Goal: Check status: Check status

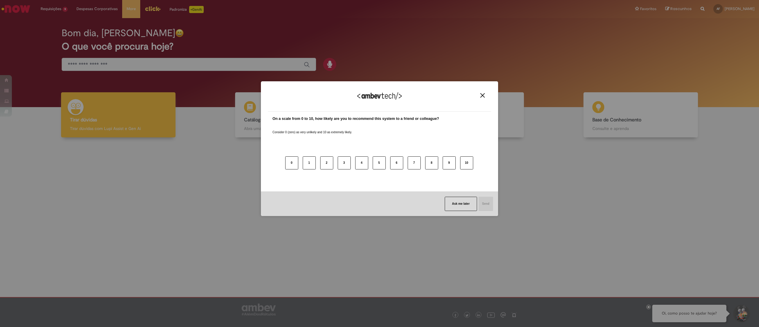
click at [485, 95] on button "Close" at bounding box center [482, 95] width 8 height 5
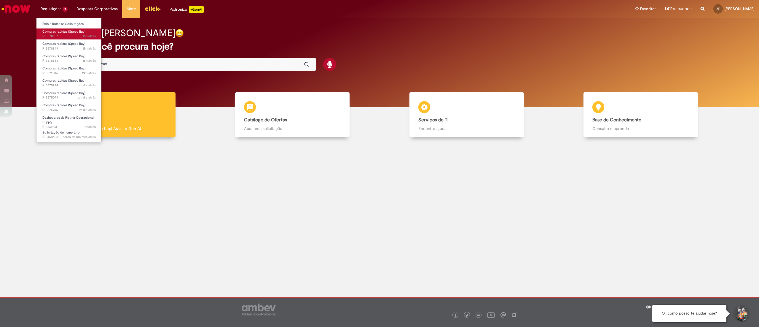
click at [60, 32] on span "Compras rápidas (Speed Buy)" at bounding box center [63, 31] width 43 height 4
click at [69, 32] on span "Compras rápidas (Speed Buy)" at bounding box center [63, 31] width 43 height 4
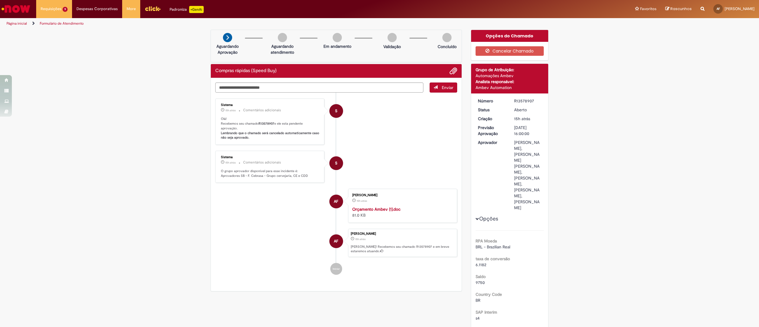
drag, startPoint x: 531, startPoint y: 100, endPoint x: 504, endPoint y: 98, distance: 27.0
click at [504, 98] on dl "Número R13578907 Status [GEOGRAPHIC_DATA] Criação 15h atrás 15 horas atrás Prev…" at bounding box center [509, 98] width 73 height 0
copy dl "Número R13578907"
click at [69, 46] on span "15h atrás 15 horas atrás R13578849" at bounding box center [68, 48] width 53 height 5
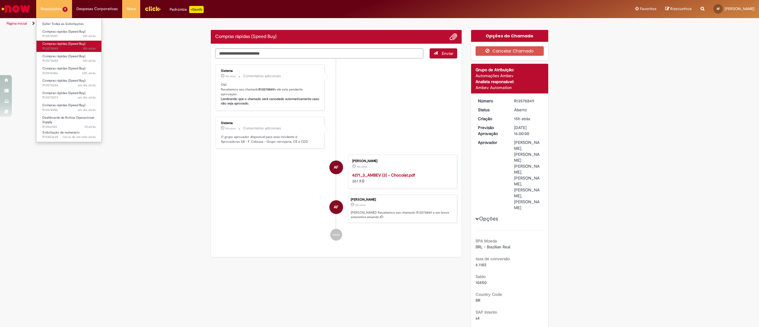
click at [68, 47] on span "15h atrás 15 horas atrás R13578849" at bounding box center [68, 48] width 53 height 5
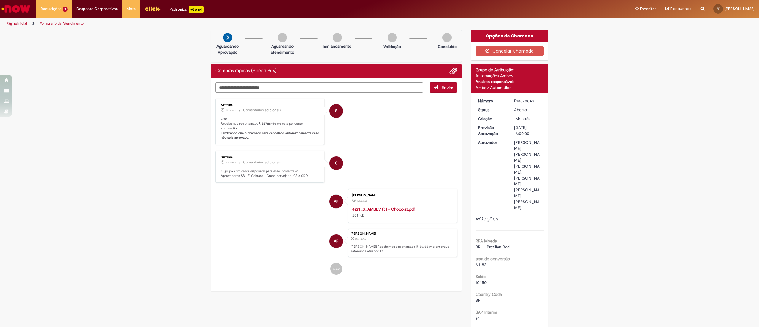
drag, startPoint x: 531, startPoint y: 103, endPoint x: 509, endPoint y: 100, distance: 22.7
click at [509, 100] on dd "R13578849" at bounding box center [527, 101] width 36 height 6
copy div "R13578849"
click at [66, 56] on span "Compras rápidas (Speed Buy)" at bounding box center [63, 56] width 43 height 4
drag, startPoint x: 509, startPoint y: 98, endPoint x: 533, endPoint y: 102, distance: 24.9
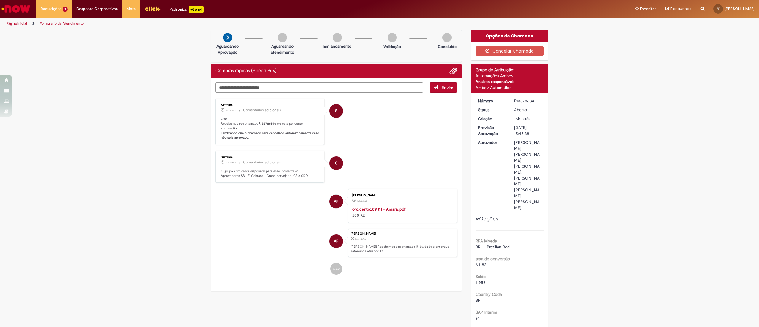
click at [533, 102] on dd "R13578684" at bounding box center [527, 101] width 36 height 6
copy div "R13578684"
click at [69, 69] on span "Compras rápidas (Speed Buy)" at bounding box center [63, 68] width 43 height 4
